Goal: Obtain resource: Download file/media

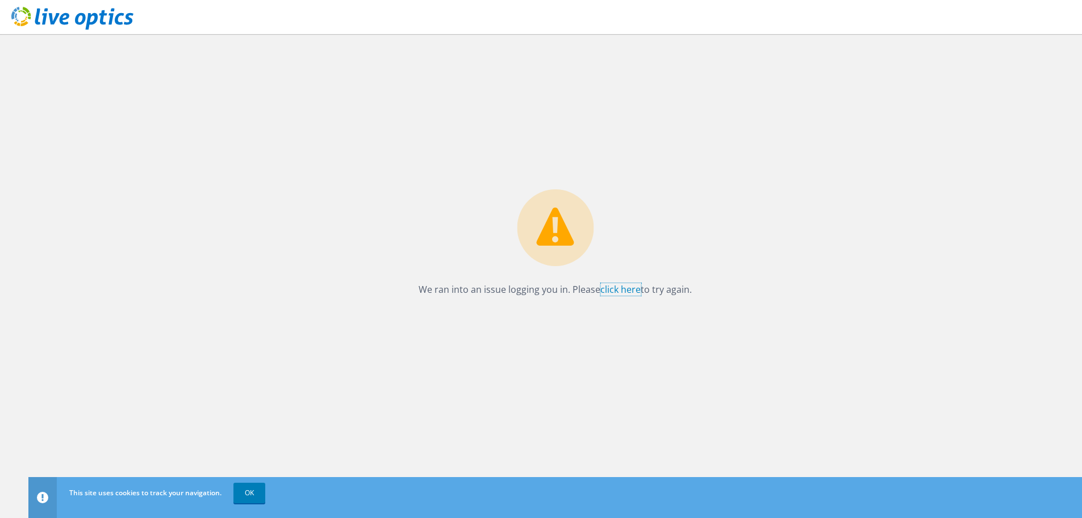
click at [612, 291] on link "click here" at bounding box center [621, 289] width 40 height 12
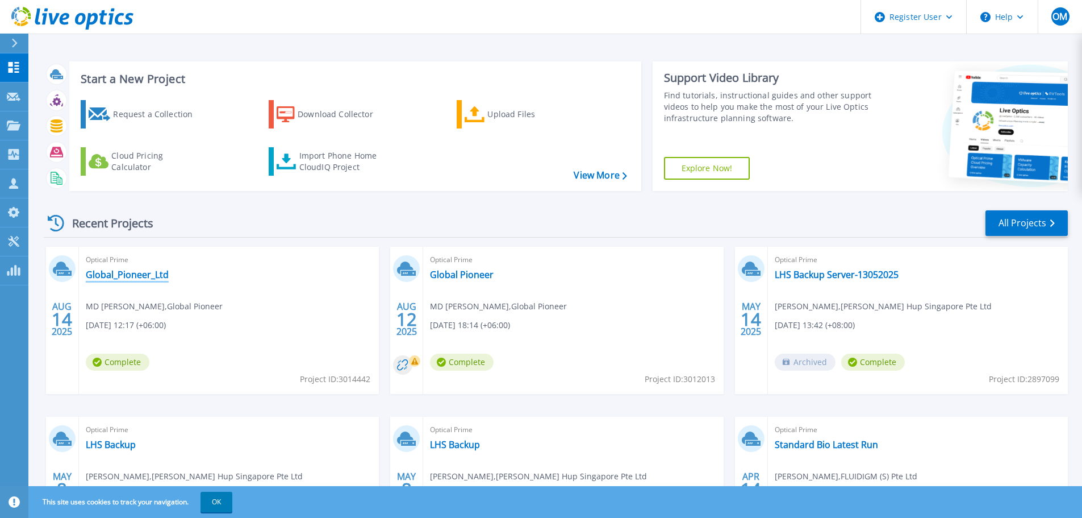
click at [129, 277] on link "Global_Pioneer_Ltd" at bounding box center [127, 274] width 83 height 11
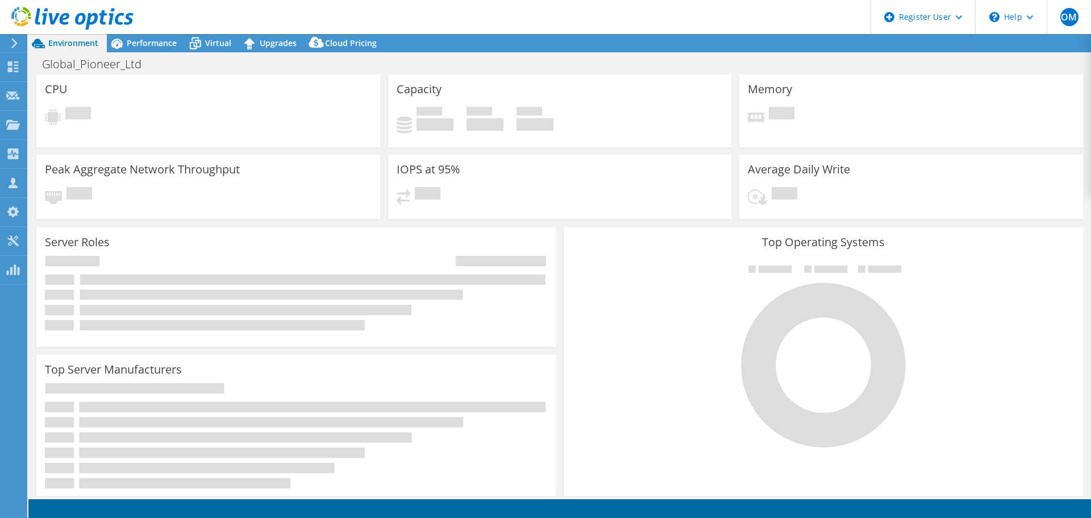
select select "USD"
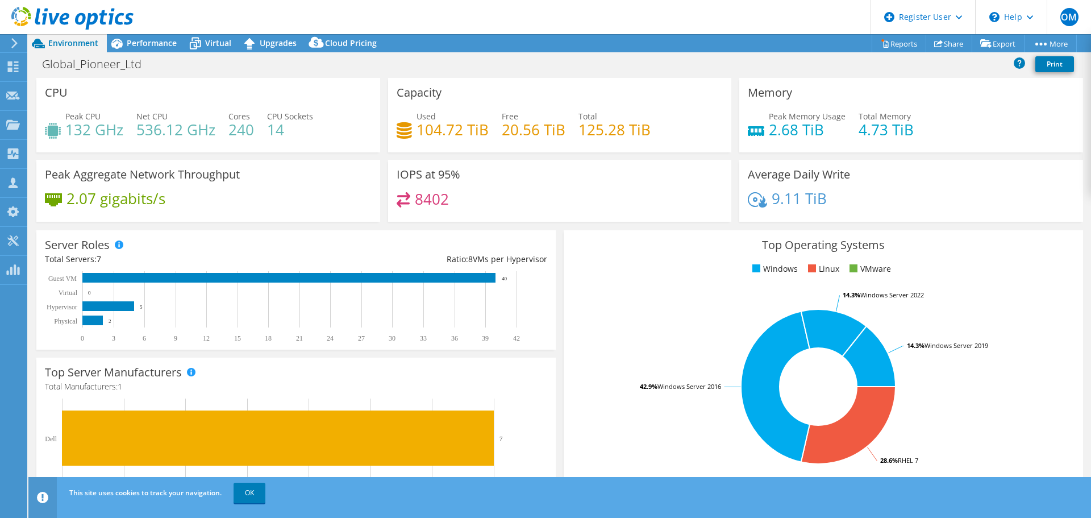
click at [611, 66] on div "Global_Pioneer_Ltd Print" at bounding box center [559, 63] width 1062 height 21
click at [145, 43] on span "Performance" at bounding box center [152, 42] width 50 height 11
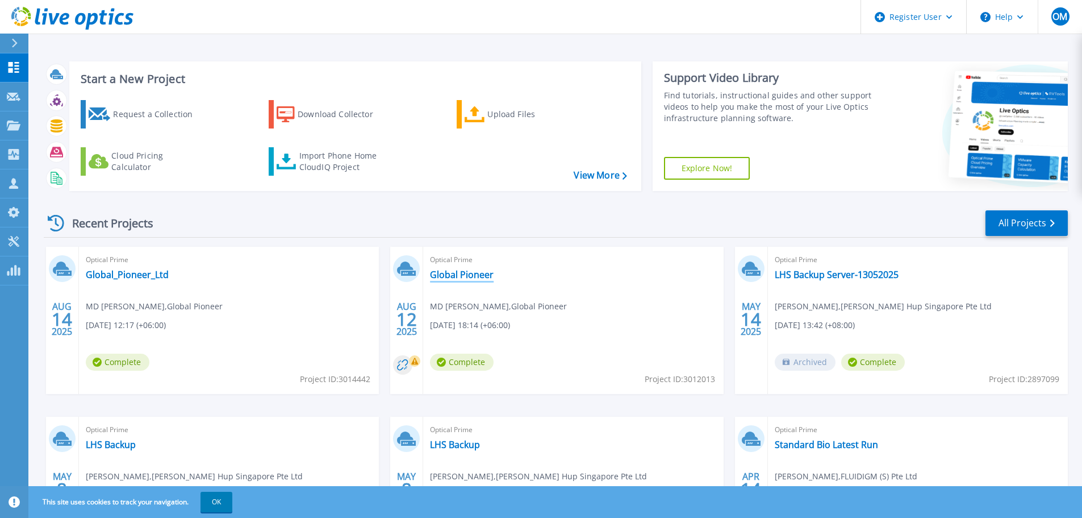
click at [470, 271] on link "Global Pioneer" at bounding box center [462, 274] width 64 height 11
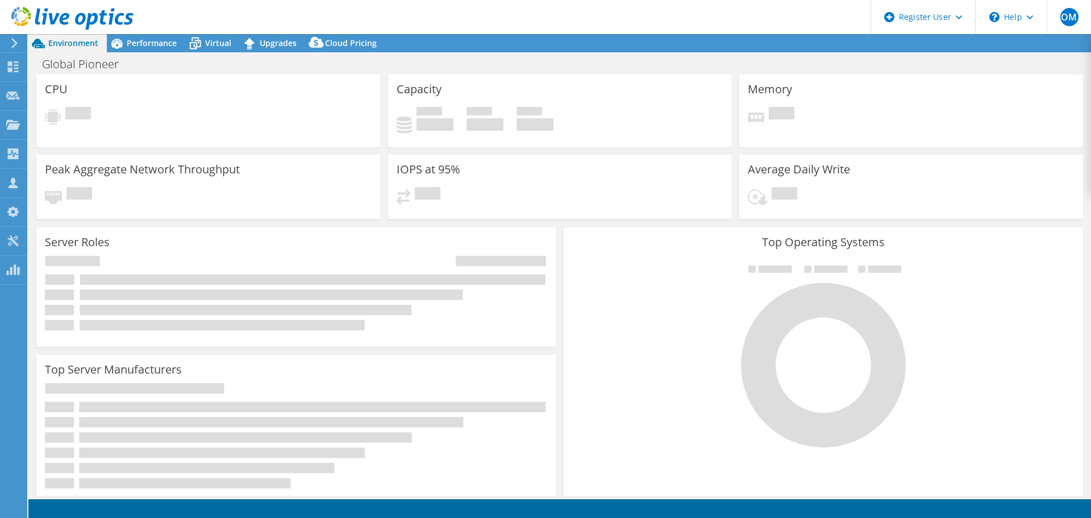
select select "USD"
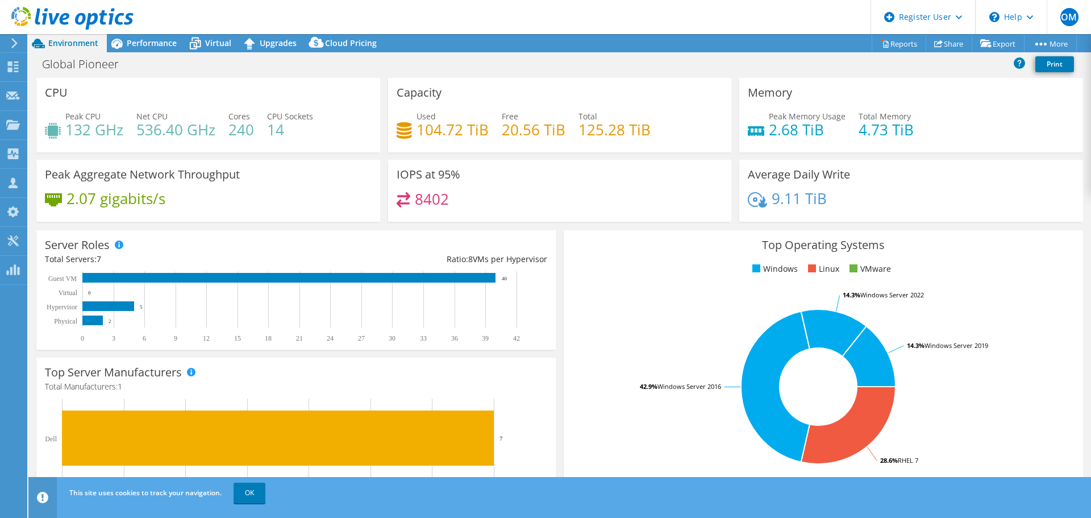
click at [143, 38] on span "Performance" at bounding box center [152, 42] width 50 height 11
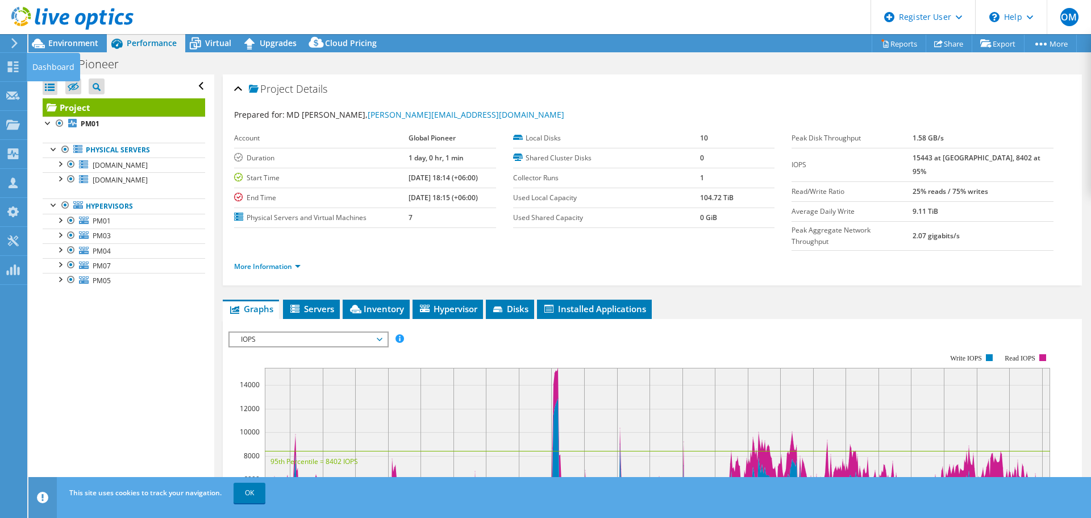
click at [15, 66] on icon at bounding box center [13, 66] width 14 height 11
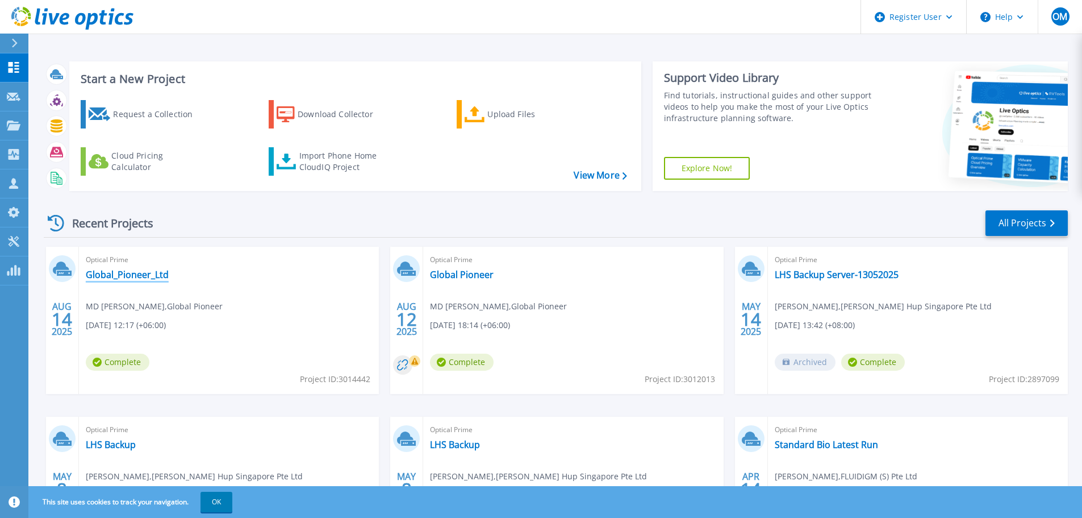
click at [143, 277] on link "Global_Pioneer_Ltd" at bounding box center [127, 274] width 83 height 11
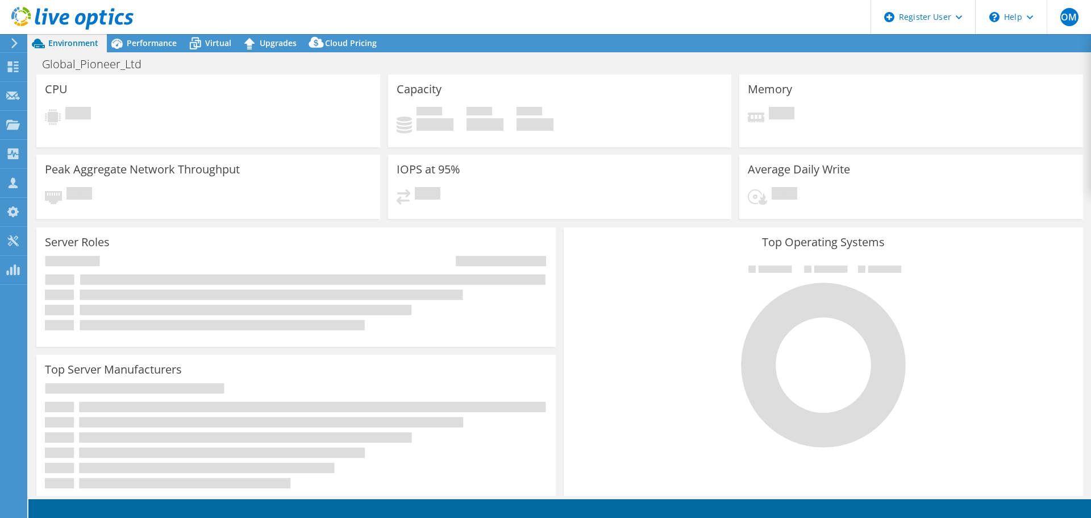
select select "USD"
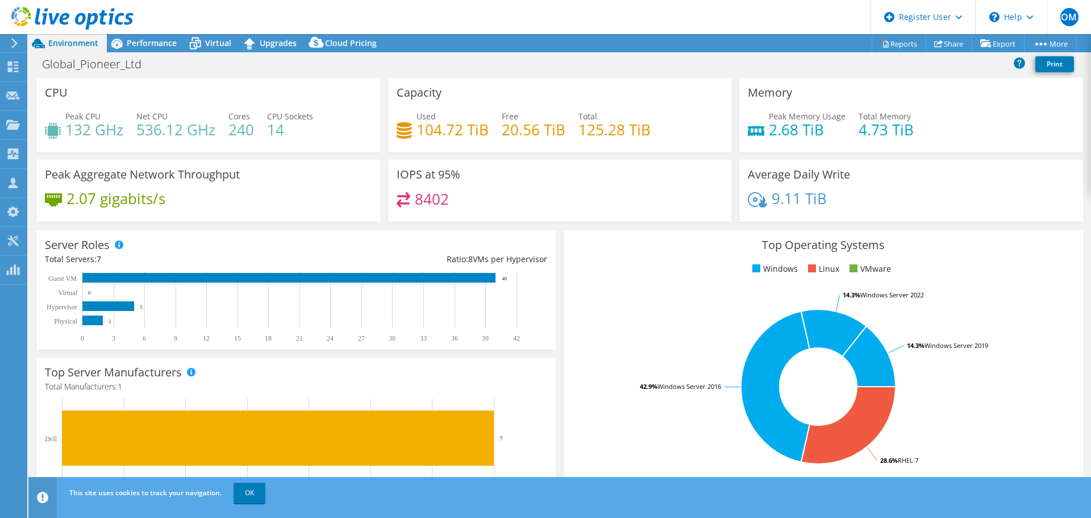
drag, startPoint x: 137, startPoint y: 40, endPoint x: 231, endPoint y: 197, distance: 183.0
click at [137, 40] on span "Performance" at bounding box center [152, 42] width 50 height 11
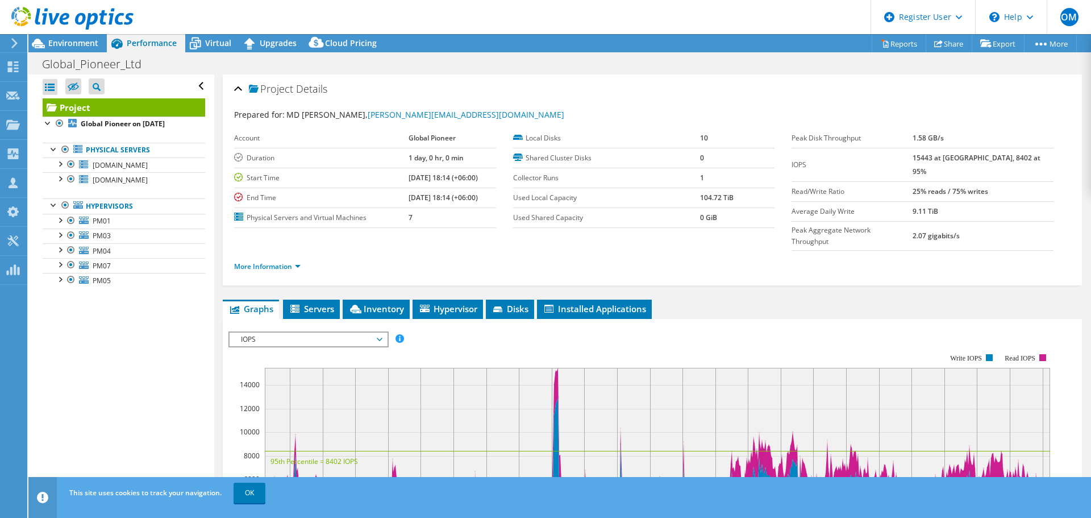
click at [58, 219] on div at bounding box center [59, 219] width 11 height 11
click at [59, 221] on div at bounding box center [59, 219] width 11 height 11
click at [899, 40] on link "Reports" at bounding box center [899, 44] width 55 height 18
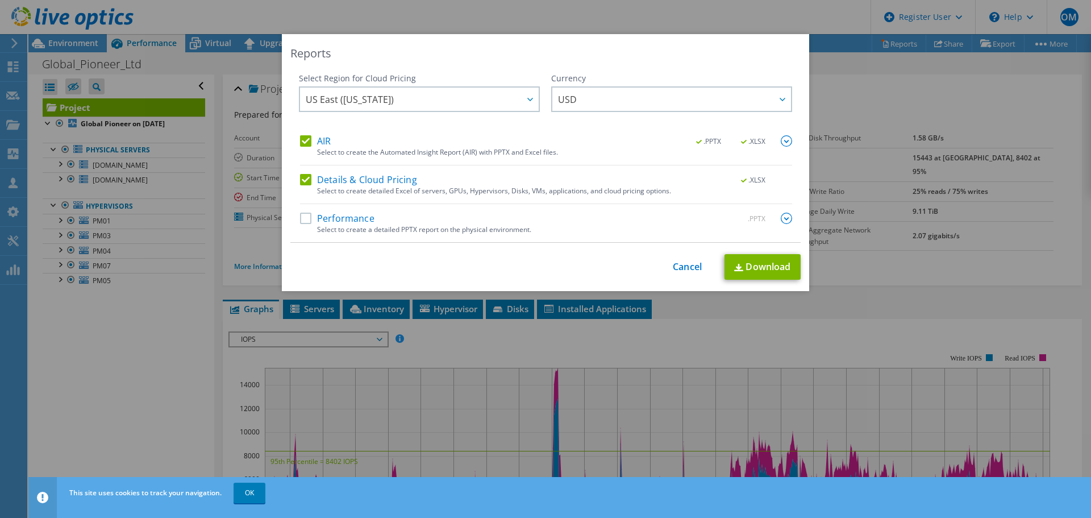
click at [526, 102] on div at bounding box center [529, 98] width 18 height 23
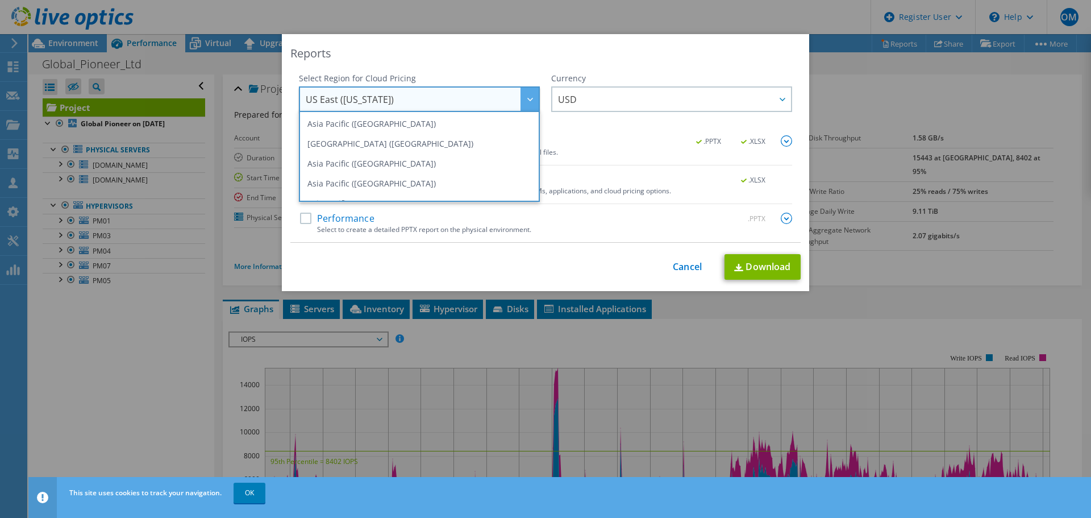
click at [419, 181] on li "Asia Pacific ([GEOGRAPHIC_DATA])" at bounding box center [419, 183] width 235 height 20
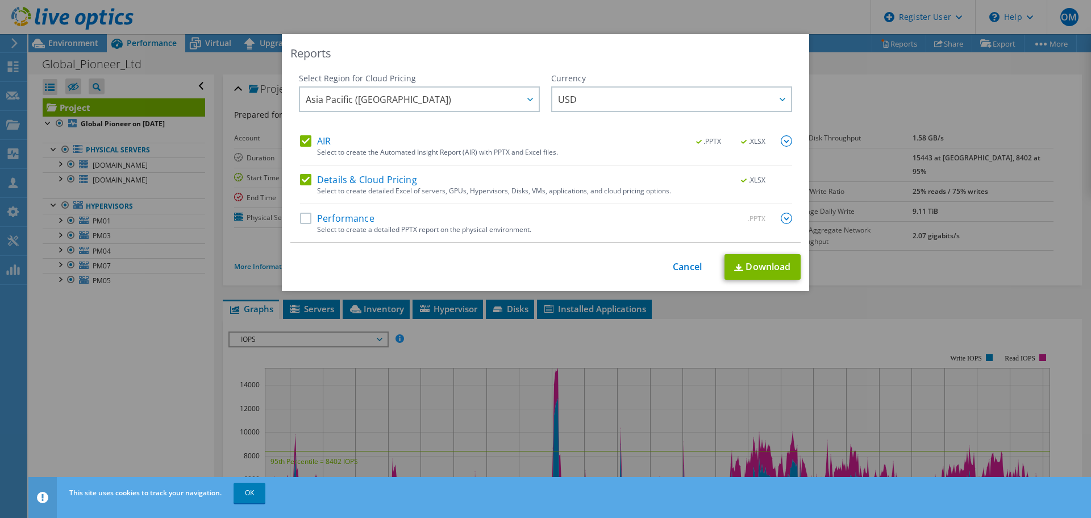
click at [614, 104] on span "USD" at bounding box center [674, 98] width 233 height 23
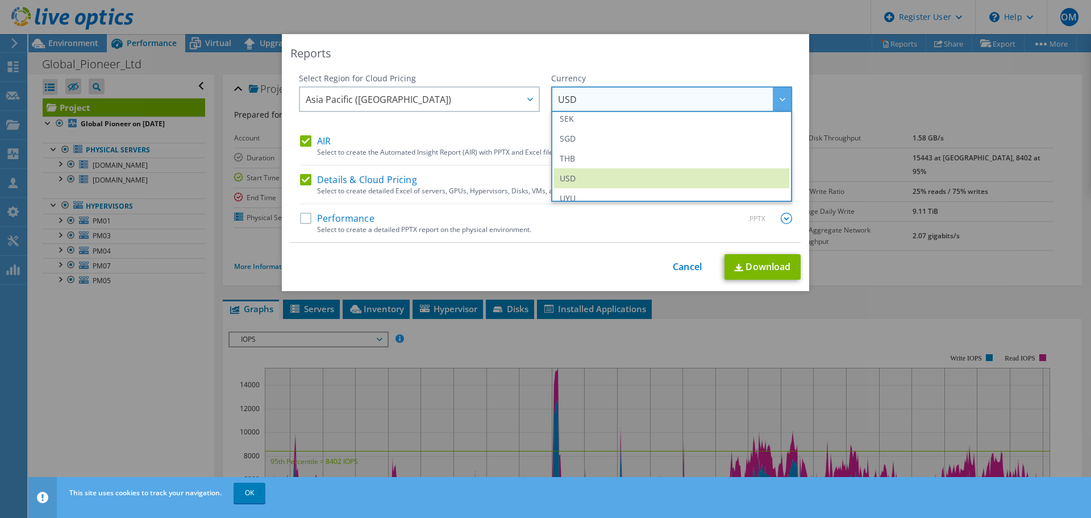
scroll to position [355, 0]
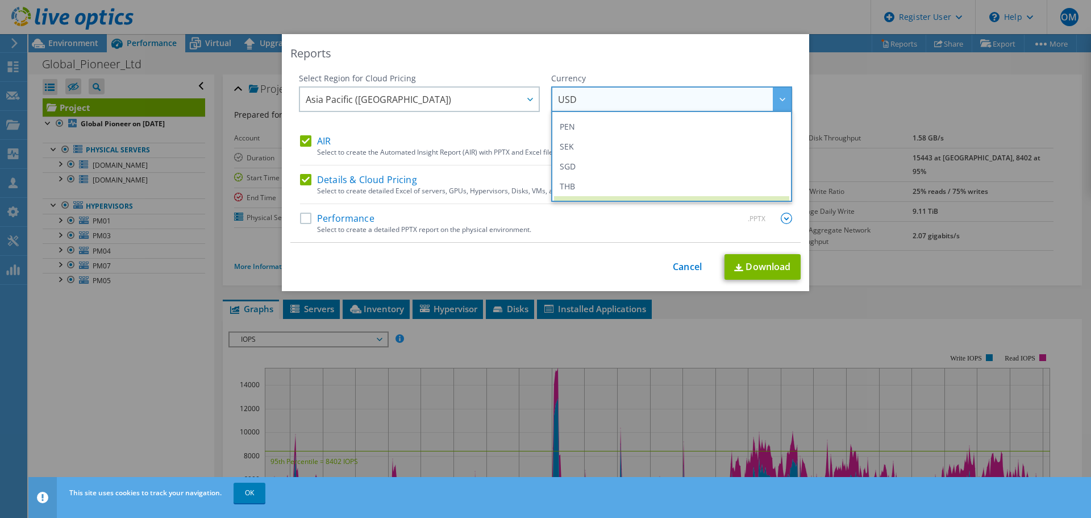
click at [627, 159] on li "SGD" at bounding box center [671, 166] width 235 height 20
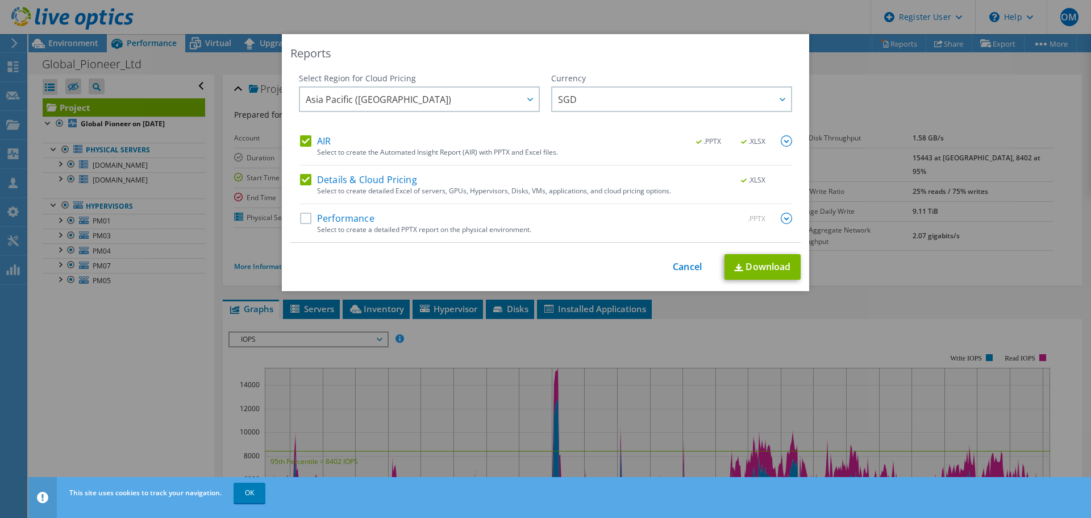
click at [590, 130] on div "Currency ARS AUD BRL CAD CHF CLP CNY DKK EUR GBP HKD HUF INR JPY MXN MYR NOK NZ…" at bounding box center [671, 104] width 241 height 62
click at [601, 58] on div "Reports" at bounding box center [545, 53] width 510 height 16
click at [302, 215] on label "Performance" at bounding box center [337, 217] width 74 height 11
click at [0, 0] on input "Performance" at bounding box center [0, 0] width 0 height 0
click at [752, 269] on link "Download" at bounding box center [762, 267] width 76 height 26
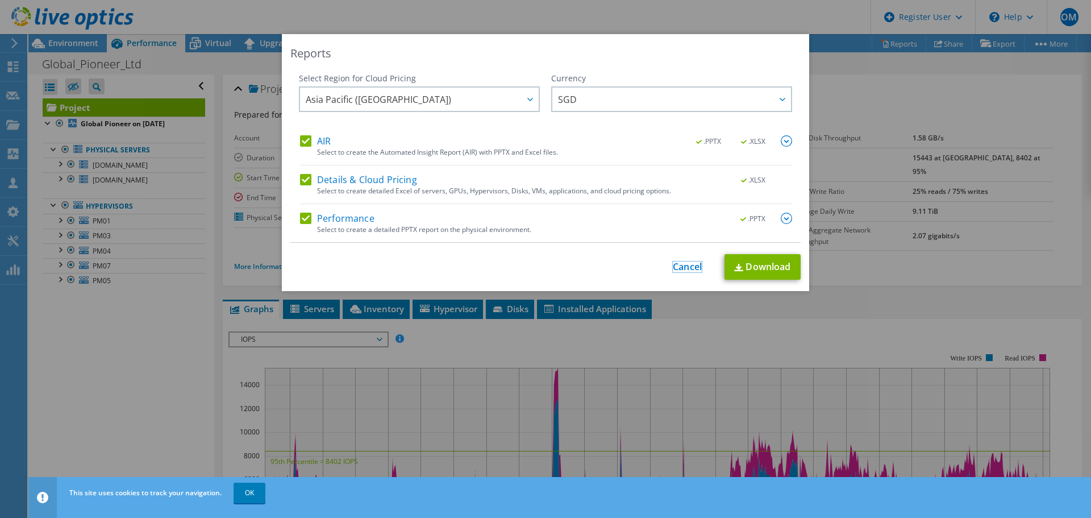
click at [674, 261] on link "Cancel" at bounding box center [687, 266] width 29 height 11
